Goal: Browse casually

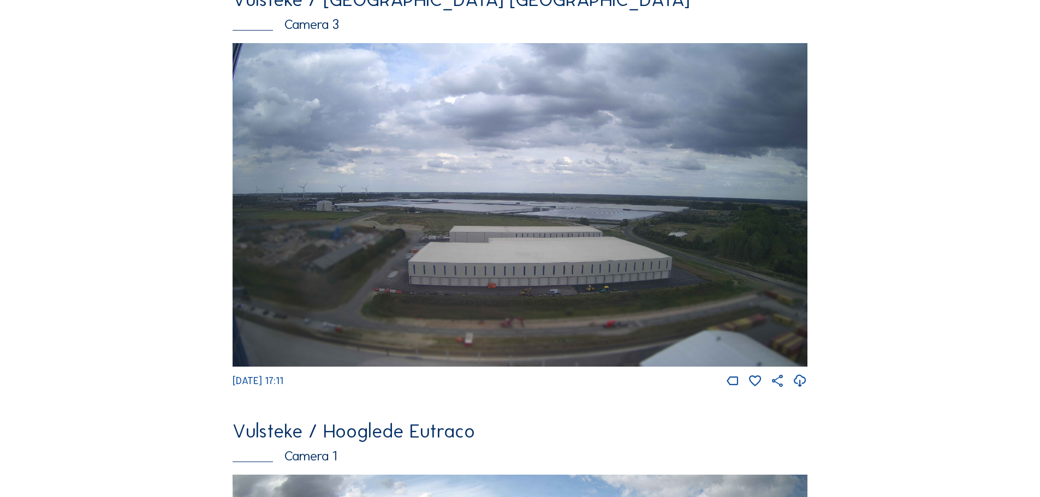
scroll to position [2277, 0]
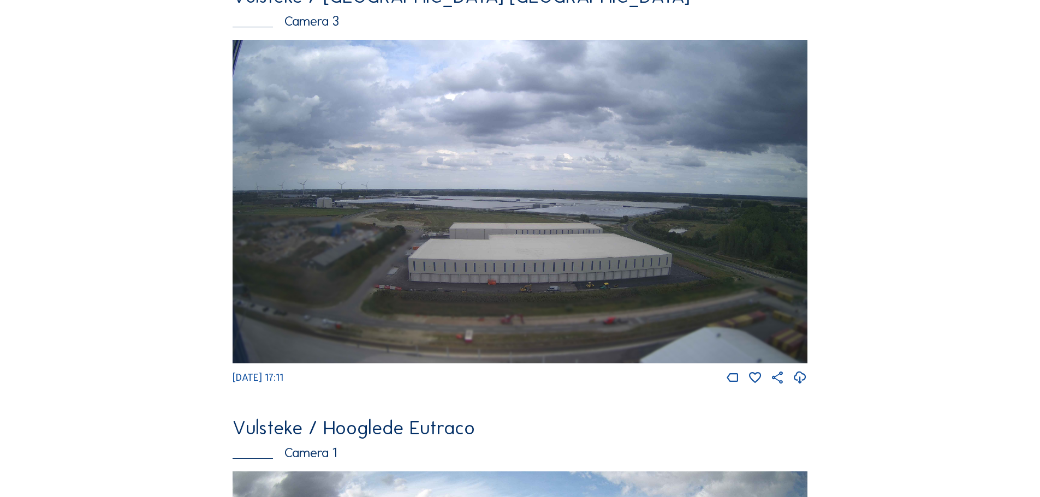
click at [484, 272] on img at bounding box center [520, 202] width 575 height 324
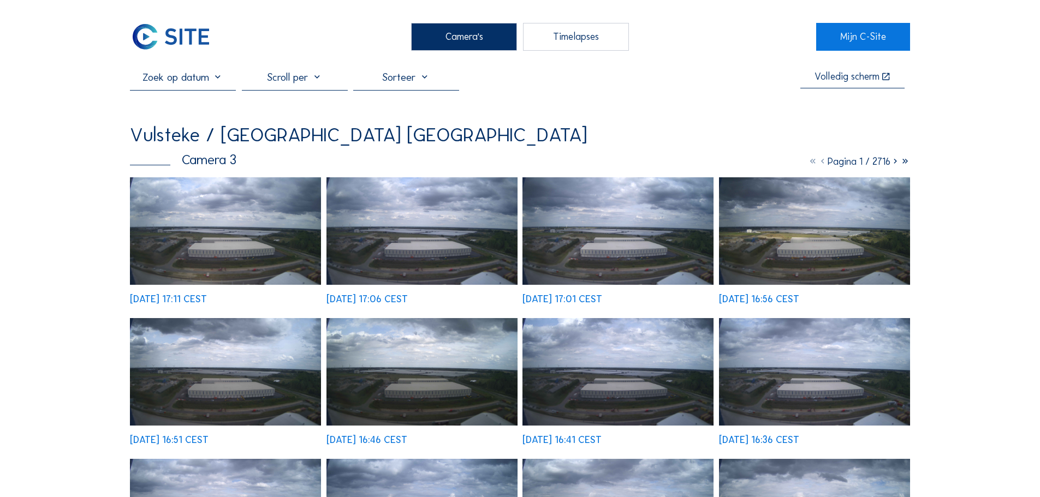
click at [203, 202] on img at bounding box center [225, 231] width 191 height 108
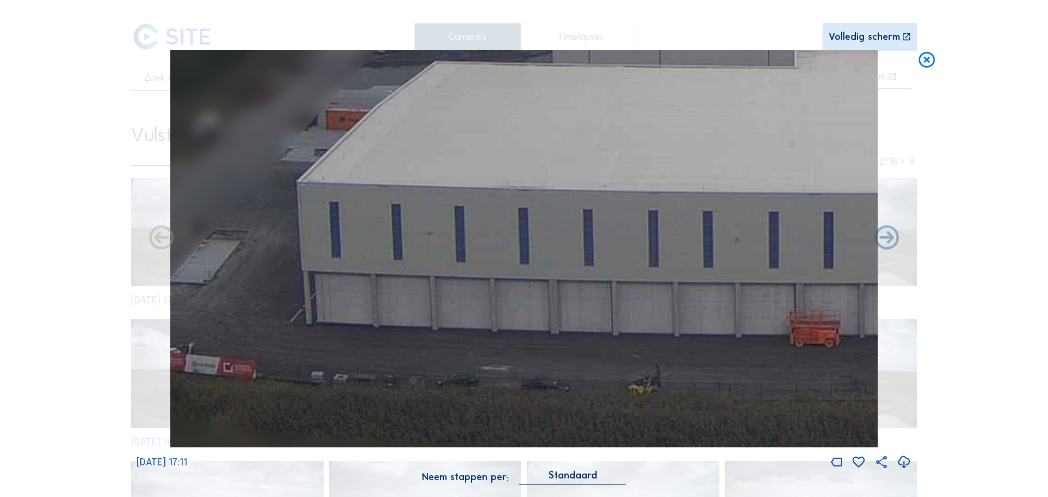
drag, startPoint x: 635, startPoint y: 294, endPoint x: 282, endPoint y: 261, distance: 354.8
click at [282, 261] on img at bounding box center [524, 249] width 708 height 398
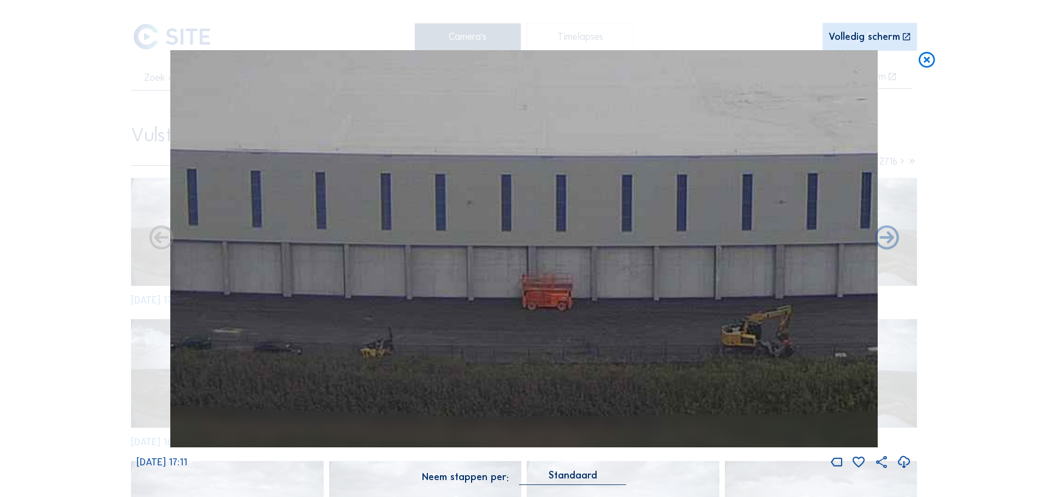
drag, startPoint x: 673, startPoint y: 207, endPoint x: 396, endPoint y: 192, distance: 276.7
click at [418, 195] on img at bounding box center [524, 249] width 708 height 398
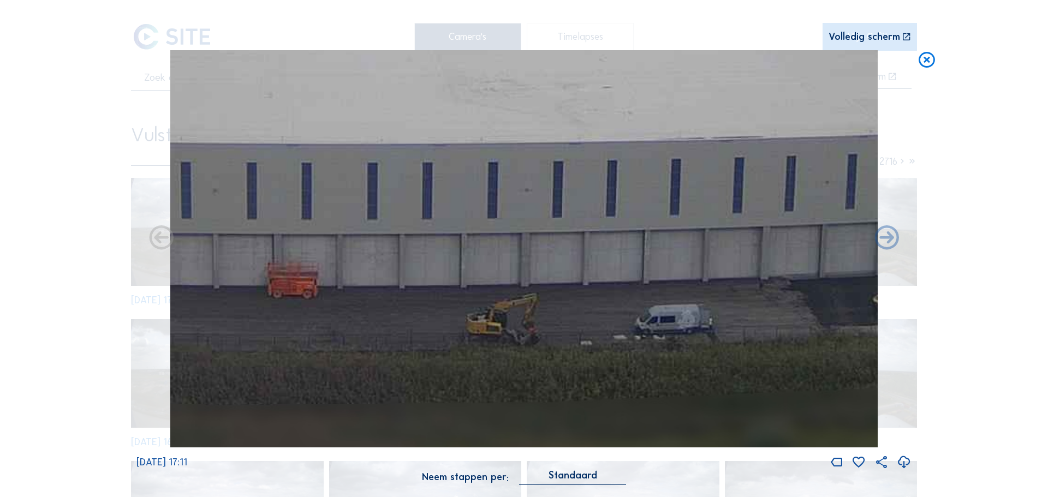
drag, startPoint x: 567, startPoint y: 223, endPoint x: 370, endPoint y: 215, distance: 197.3
click at [437, 222] on img at bounding box center [524, 249] width 708 height 398
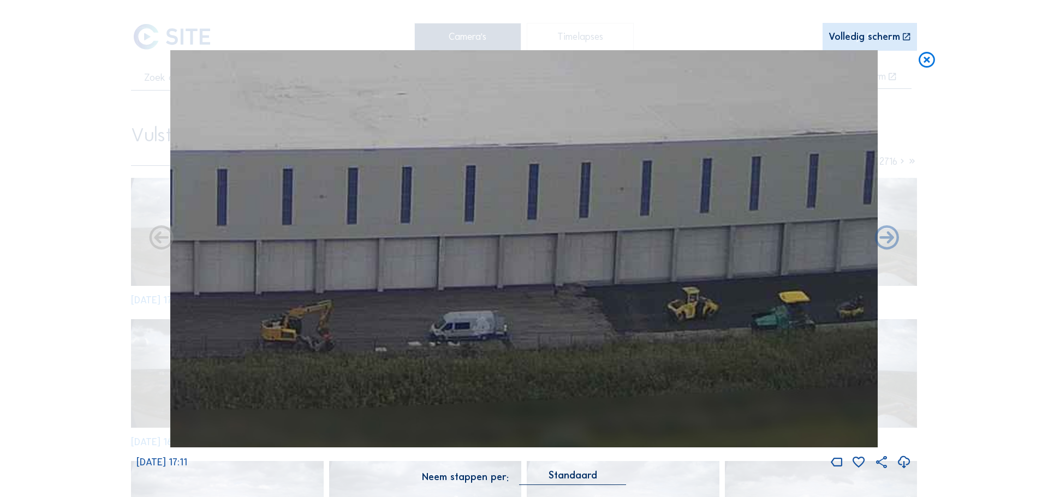
drag, startPoint x: 717, startPoint y: 210, endPoint x: 271, endPoint y: 204, distance: 446.6
click at [314, 211] on img at bounding box center [524, 249] width 708 height 398
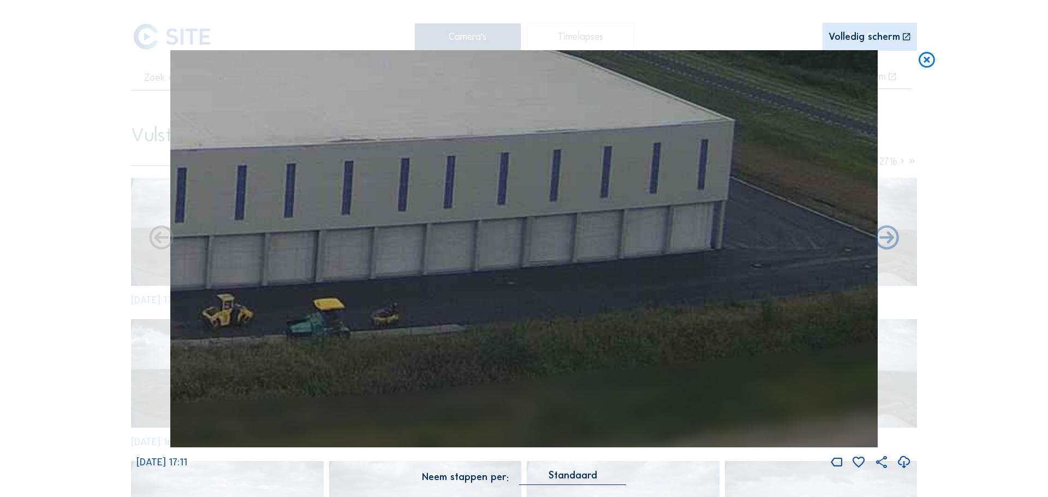
drag, startPoint x: 592, startPoint y: 200, endPoint x: 437, endPoint y: 165, distance: 158.4
click at [340, 203] on img at bounding box center [524, 249] width 708 height 398
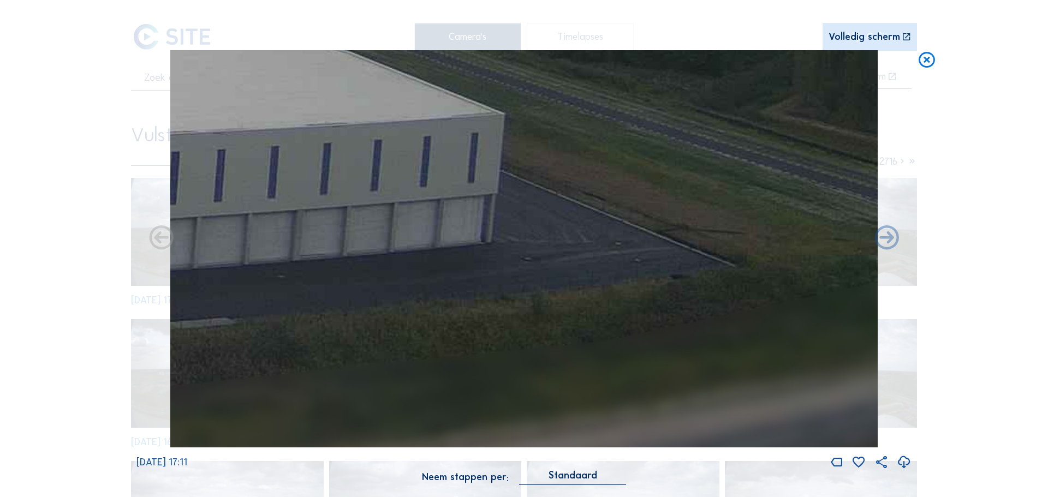
drag, startPoint x: 476, startPoint y: 204, endPoint x: 755, endPoint y: 157, distance: 283.4
click at [752, 158] on img at bounding box center [524, 249] width 708 height 398
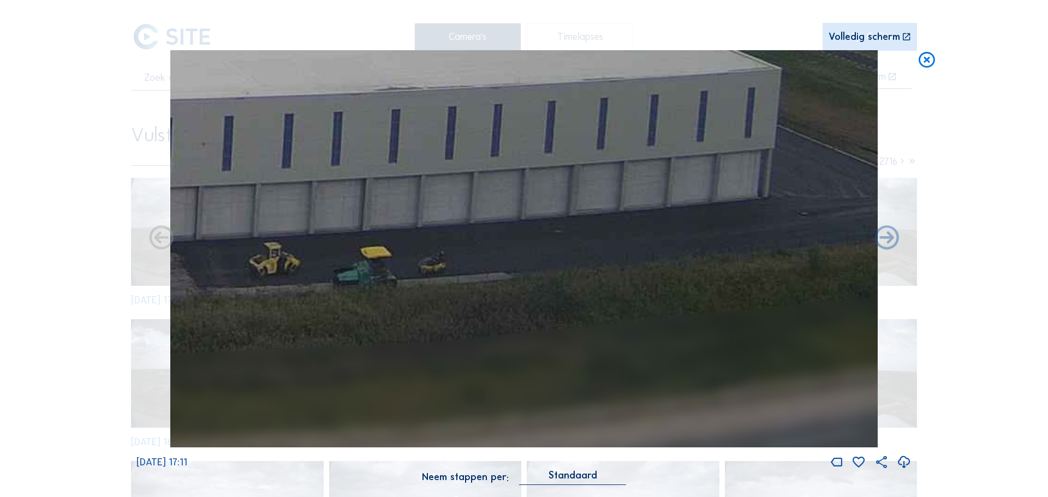
drag, startPoint x: 720, startPoint y: 187, endPoint x: 740, endPoint y: 186, distance: 19.7
click at [729, 187] on img at bounding box center [524, 249] width 708 height 398
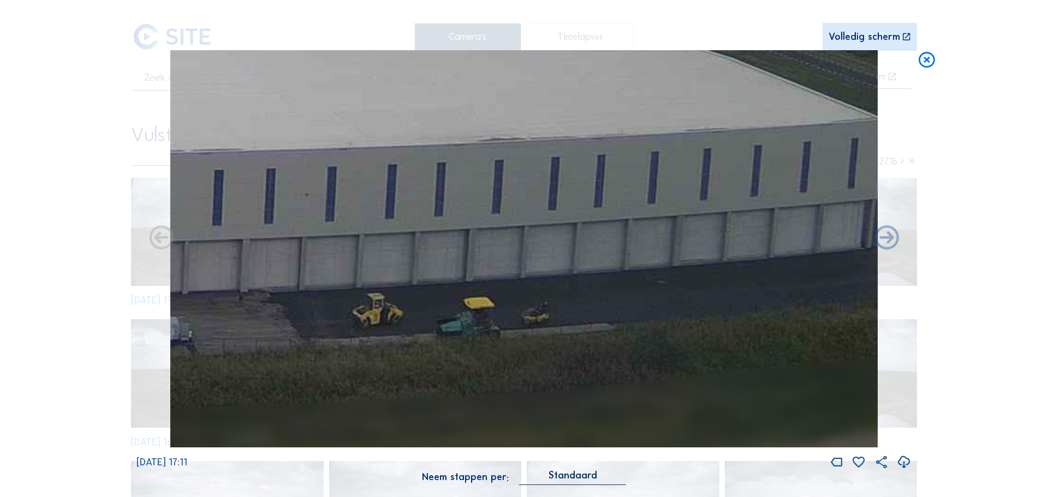
drag, startPoint x: 770, startPoint y: 176, endPoint x: 592, endPoint y: 225, distance: 184.8
click at [592, 225] on img at bounding box center [524, 249] width 708 height 398
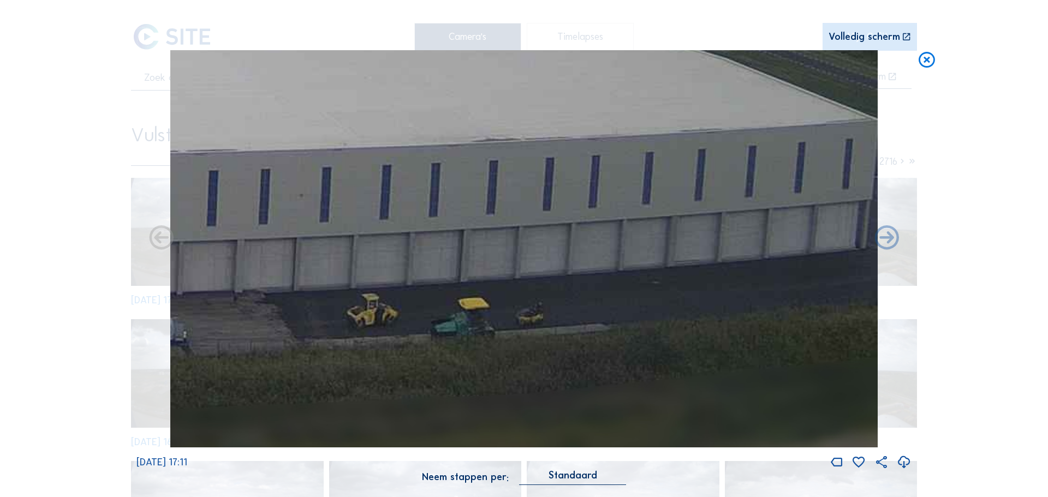
drag, startPoint x: 714, startPoint y: 204, endPoint x: 542, endPoint y: 229, distance: 173.7
click at [542, 229] on img at bounding box center [524, 249] width 708 height 398
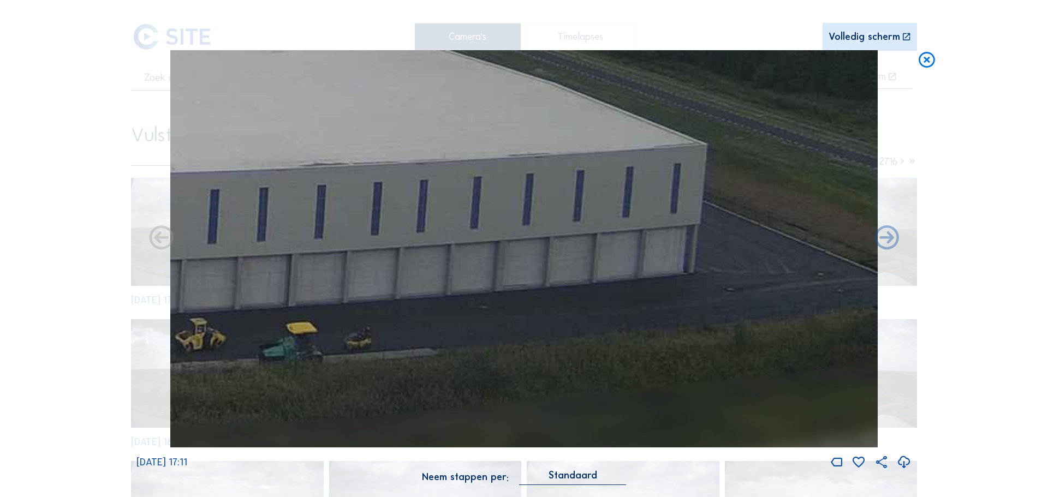
click at [927, 54] on icon at bounding box center [927, 60] width 20 height 20
